Goal: Transaction & Acquisition: Purchase product/service

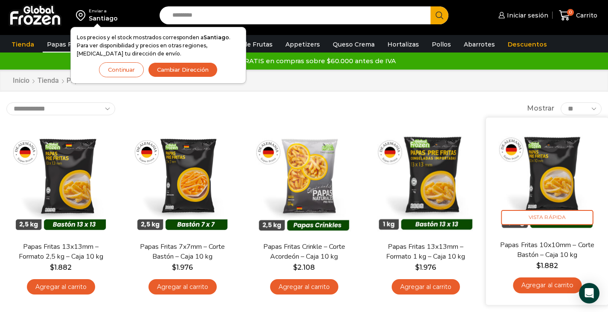
click at [561, 181] on img at bounding box center [548, 179] width 110 height 110
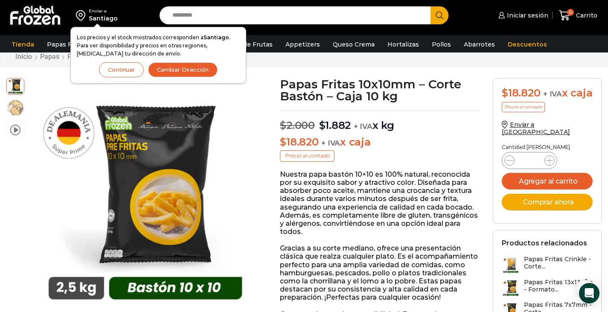
scroll to position [26, 0]
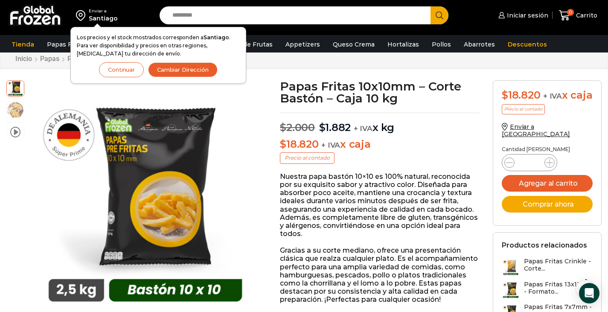
click at [130, 70] on button "Continuar" at bounding box center [121, 69] width 45 height 15
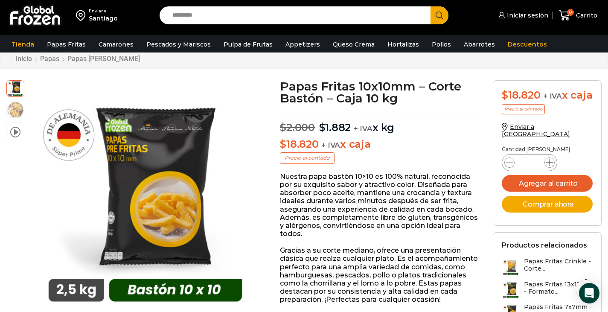
click at [550, 165] on icon at bounding box center [549, 162] width 7 height 7
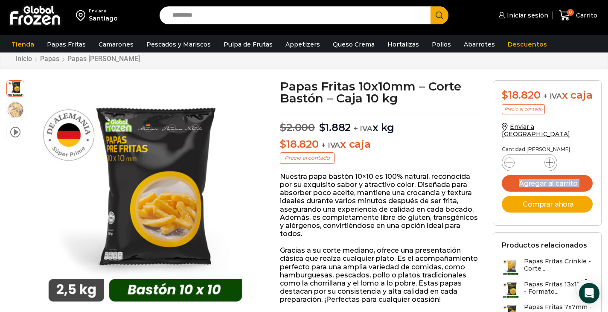
click at [550, 165] on icon at bounding box center [549, 162] width 7 height 7
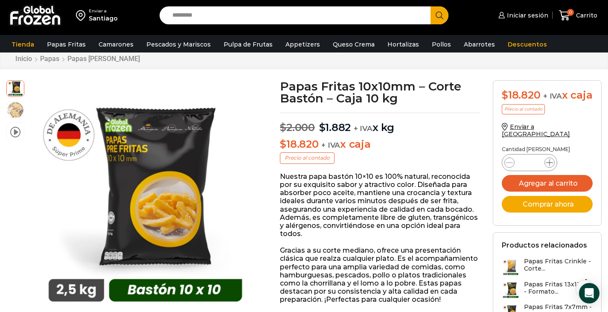
click at [550, 165] on icon at bounding box center [549, 162] width 7 height 7
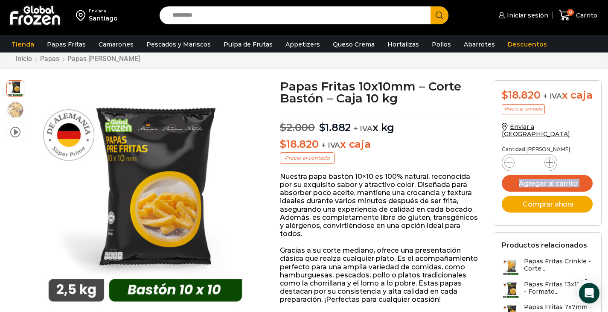
click at [550, 165] on icon at bounding box center [549, 162] width 7 height 7
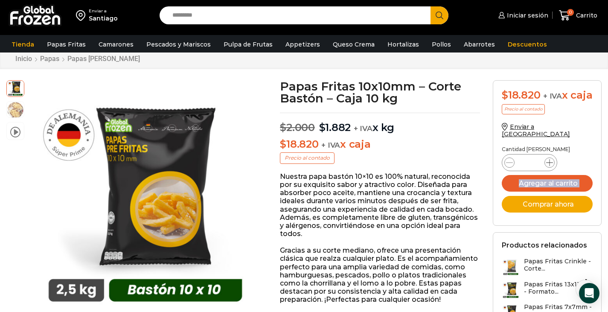
click at [550, 165] on icon at bounding box center [549, 162] width 7 height 7
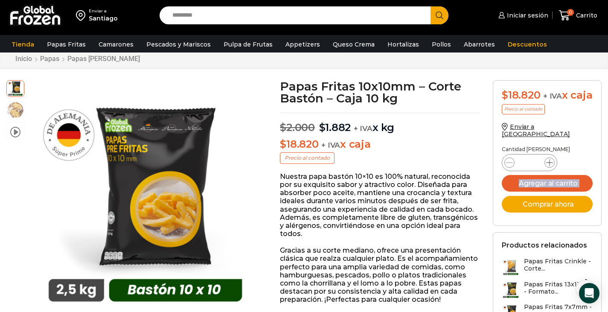
click at [550, 165] on icon at bounding box center [549, 162] width 7 height 7
type input "**"
click at [548, 186] on button "Agregar al carrito" at bounding box center [547, 183] width 91 height 17
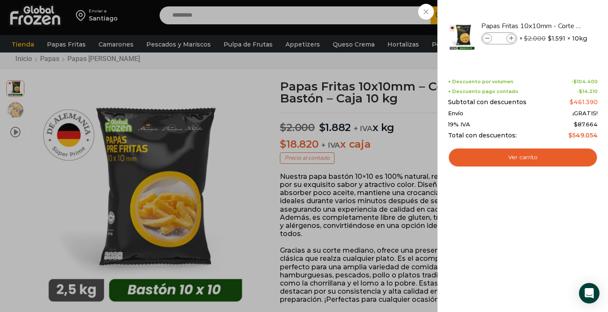
click at [557, 26] on div "29 Carrito 29 29 Shopping Cart" at bounding box center [578, 16] width 43 height 20
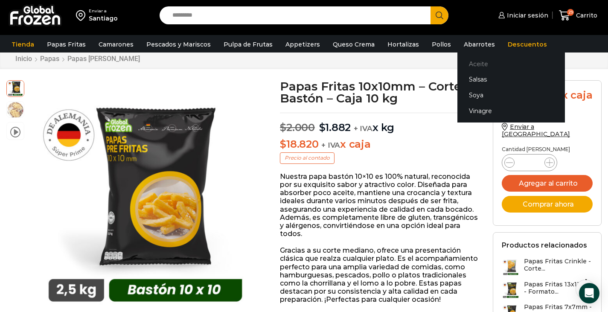
click at [468, 61] on link "Aceite" at bounding box center [512, 64] width 108 height 16
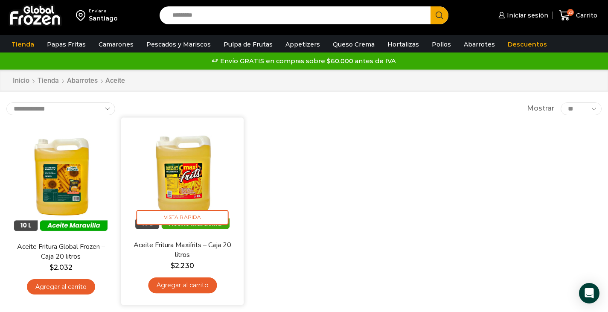
click at [183, 184] on img at bounding box center [183, 179] width 110 height 110
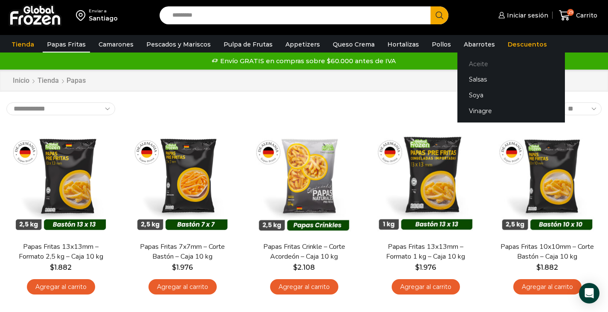
click at [465, 60] on link "Aceite" at bounding box center [512, 64] width 108 height 16
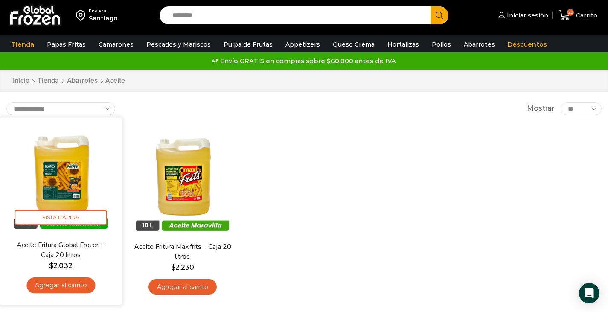
click at [61, 184] on img at bounding box center [61, 179] width 110 height 110
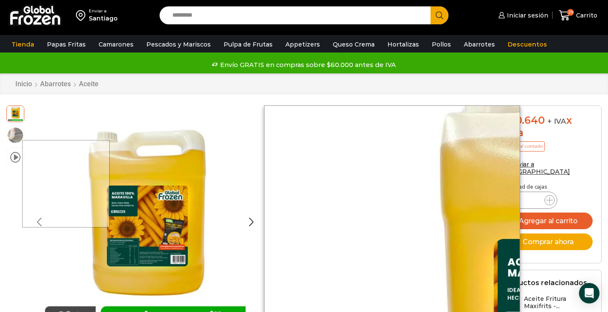
click at [59, 184] on div at bounding box center [66, 184] width 88 height 88
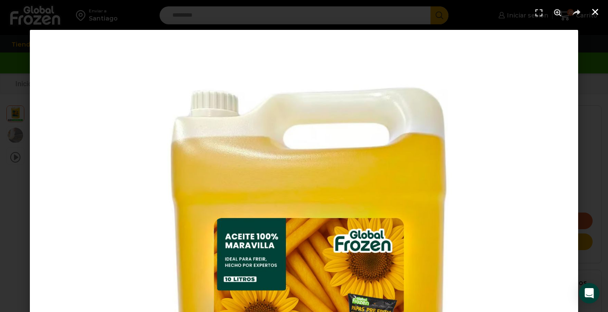
click at [599, 14] on icon "Cerrar (Esc)" at bounding box center [595, 12] width 9 height 9
